Goal: Communication & Community: Ask a question

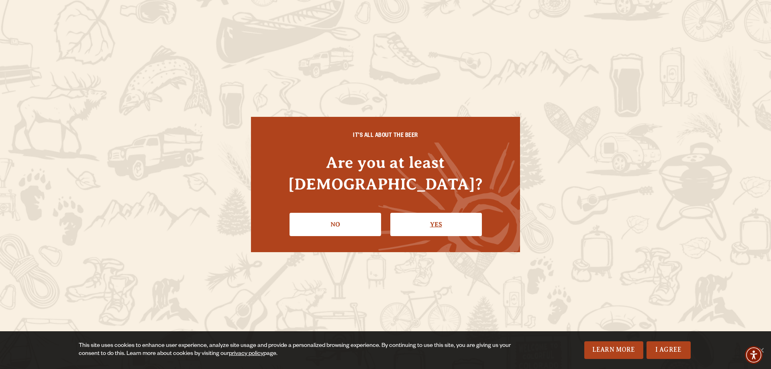
click at [431, 217] on link "Yes" at bounding box center [436, 224] width 92 height 23
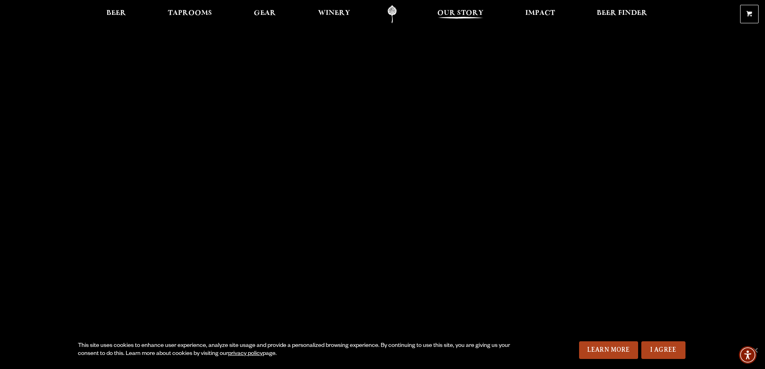
click at [472, 10] on span "Our Story" at bounding box center [460, 13] width 46 height 6
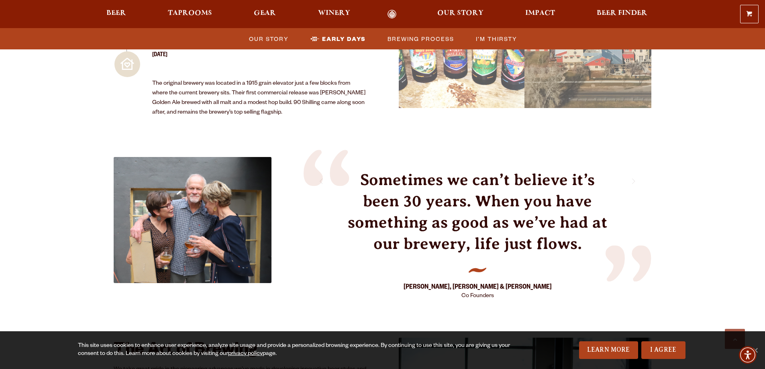
scroll to position [1325, 0]
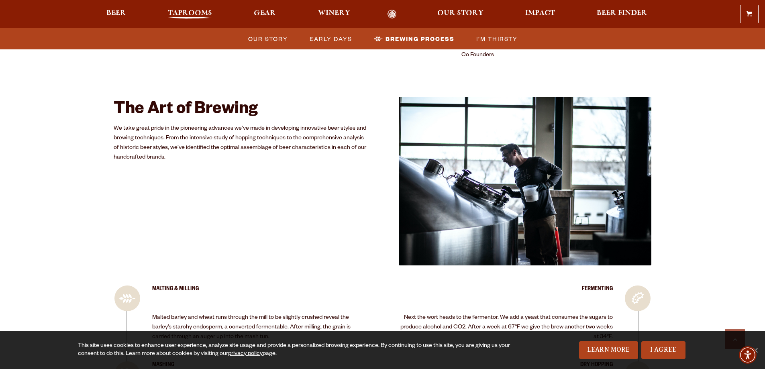
click at [183, 14] on span "Taprooms" at bounding box center [190, 13] width 44 height 6
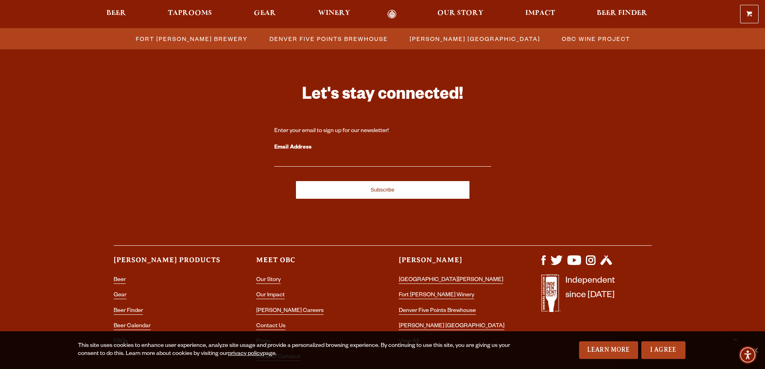
scroll to position [877, 0]
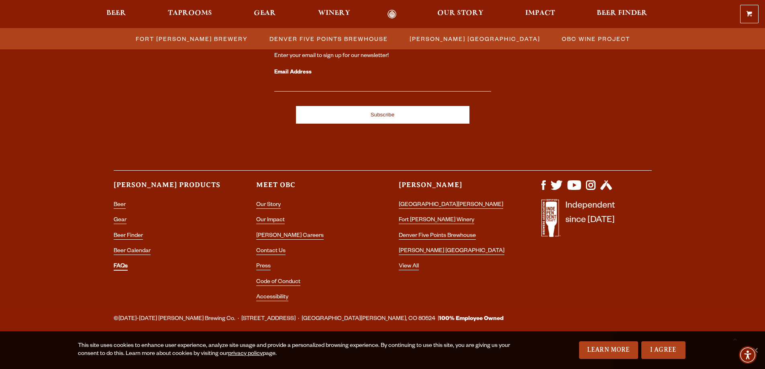
click at [125, 268] on link "FAQs" at bounding box center [121, 266] width 14 height 7
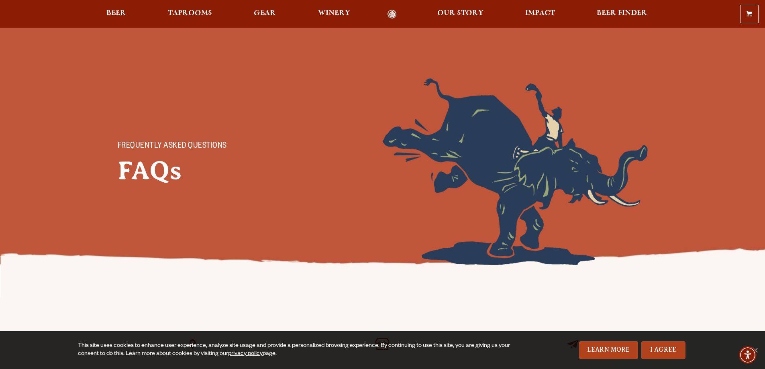
scroll to position [241, 0]
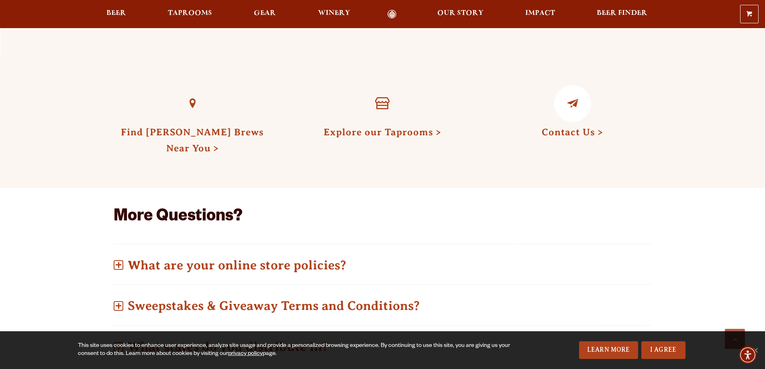
click at [560, 134] on link "Contact Us" at bounding box center [572, 132] width 61 height 10
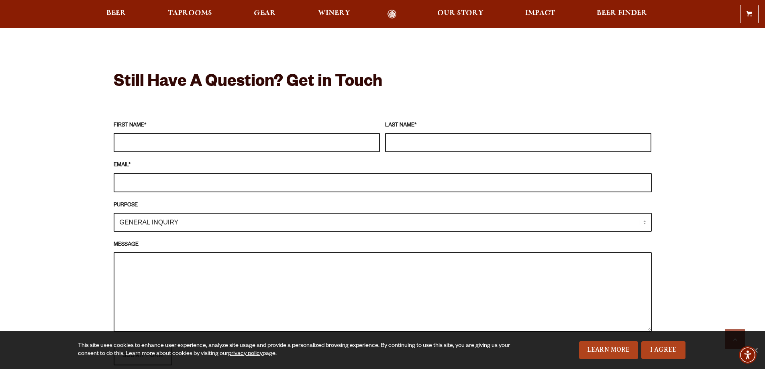
scroll to position [683, 0]
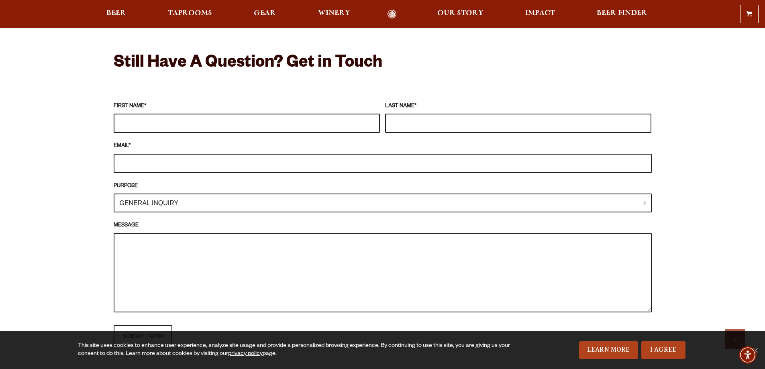
click at [137, 122] on input "FIRST NAME *" at bounding box center [247, 123] width 266 height 19
type input "d"
type input "[PERSON_NAME]"
click at [419, 126] on input "LAST NAME *" at bounding box center [518, 123] width 266 height 19
type input "[GEOGRAPHIC_DATA]"
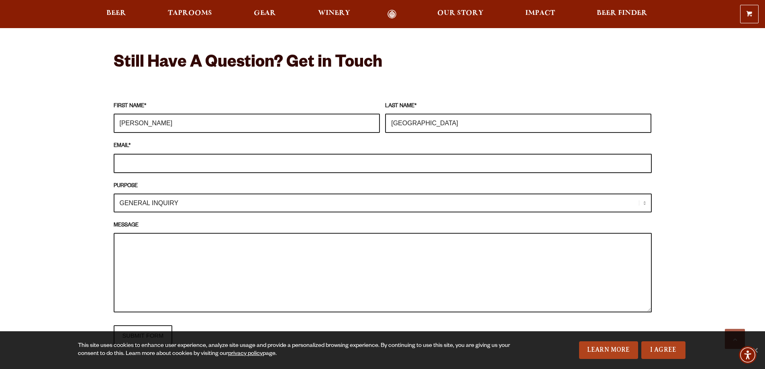
click at [149, 167] on input "EMAIL *" at bounding box center [383, 163] width 538 height 19
type input "[PERSON_NAME][EMAIL_ADDRESS][PERSON_NAME][DOMAIN_NAME]"
click at [140, 239] on textarea "MESSAGE" at bounding box center [383, 273] width 538 height 80
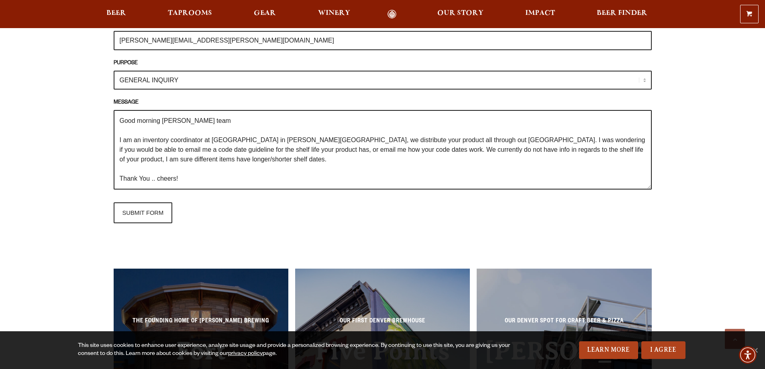
scroll to position [803, 0]
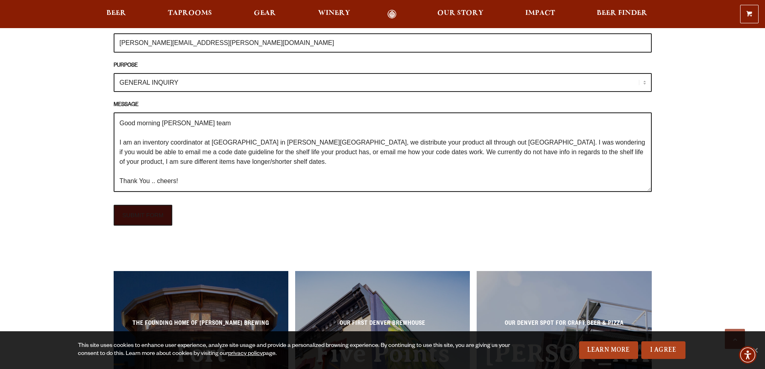
type textarea "Good morning [PERSON_NAME] team I am an inventory coordinator at [GEOGRAPHIC_DA…"
click at [140, 216] on input "SUBMIT FORM" at bounding box center [143, 215] width 59 height 21
type input "Sending"
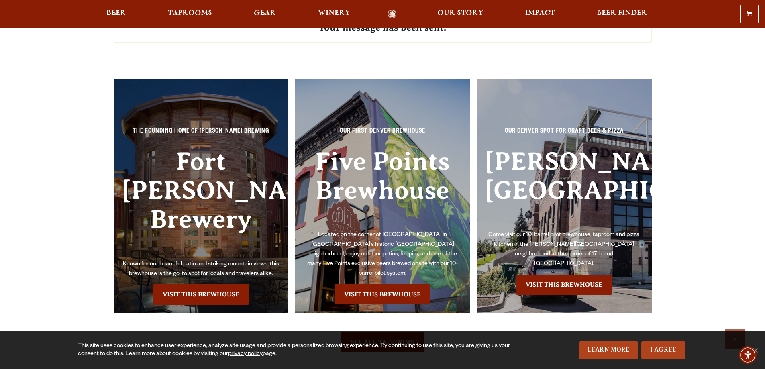
scroll to position [803, 0]
